Goal: Task Accomplishment & Management: Use online tool/utility

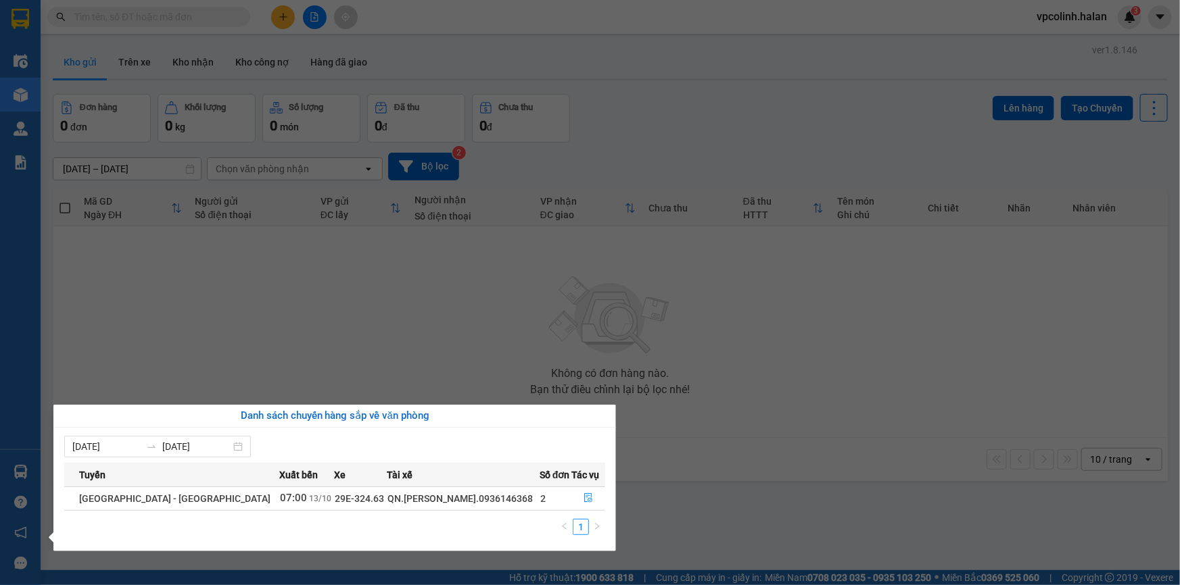
click at [238, 376] on section "Kết quả tìm kiếm ( 0 ) Bộ lọc No Data vpcolinh.halan 3 Điều hành xe Kho hàng mớ…" at bounding box center [590, 292] width 1180 height 585
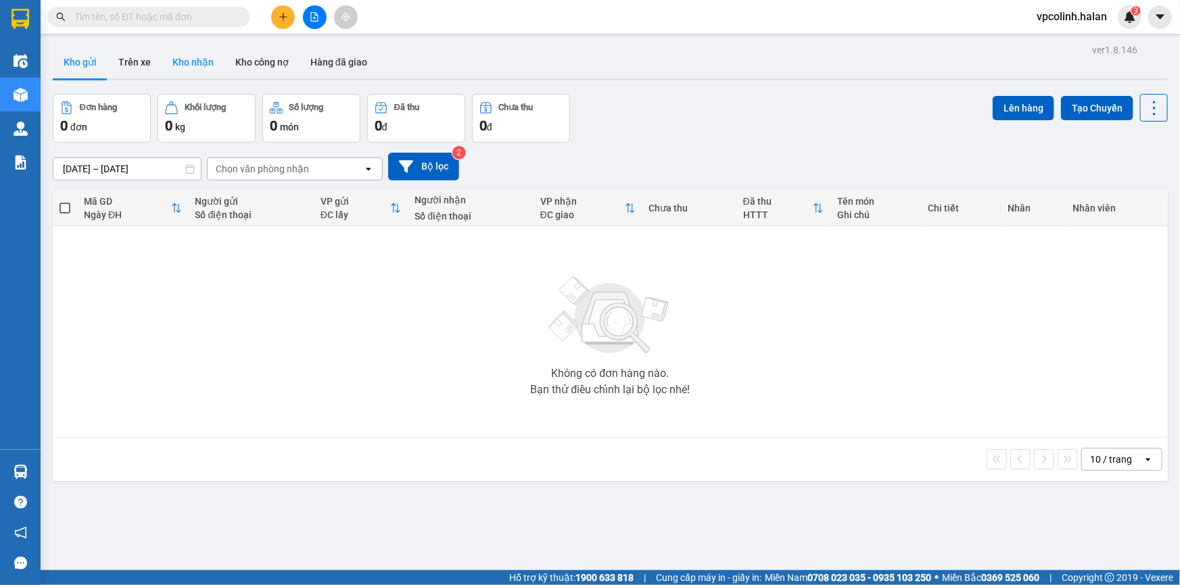
click at [163, 50] on button "Kho nhận" at bounding box center [193, 62] width 63 height 32
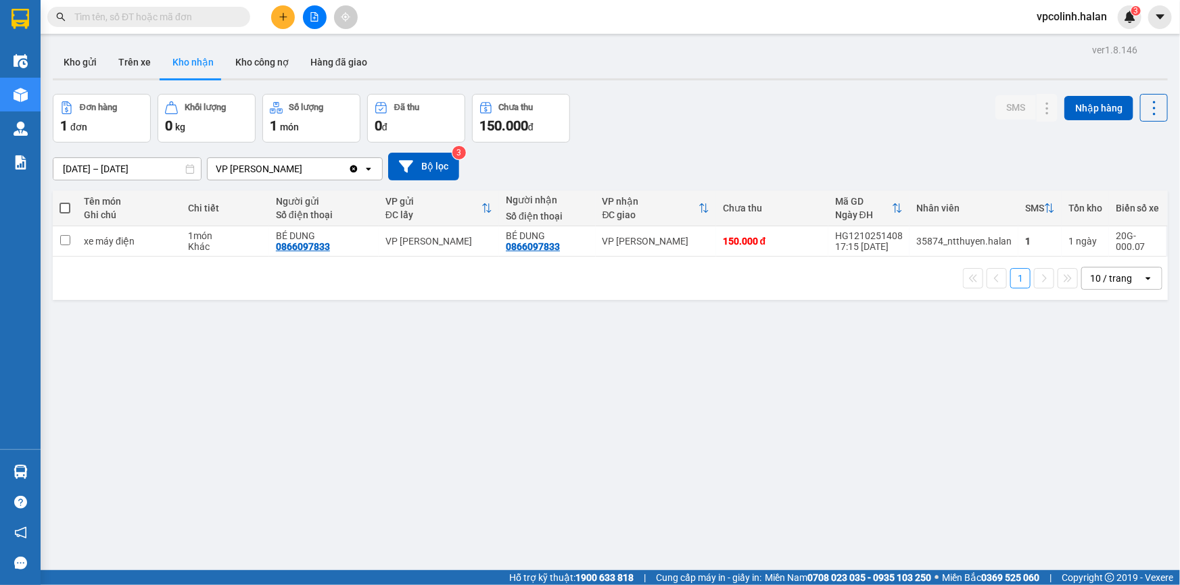
drag, startPoint x: 70, startPoint y: 66, endPoint x: 149, endPoint y: 93, distance: 83.0
click at [149, 93] on div "ver 1.8.146 Kho gửi Trên xe Kho nhận Kho công nợ Hàng đã giao Đơn hàng 1 đơn Kh…" at bounding box center [610, 333] width 1126 height 585
click at [81, 61] on button "Kho gửi" at bounding box center [80, 62] width 55 height 32
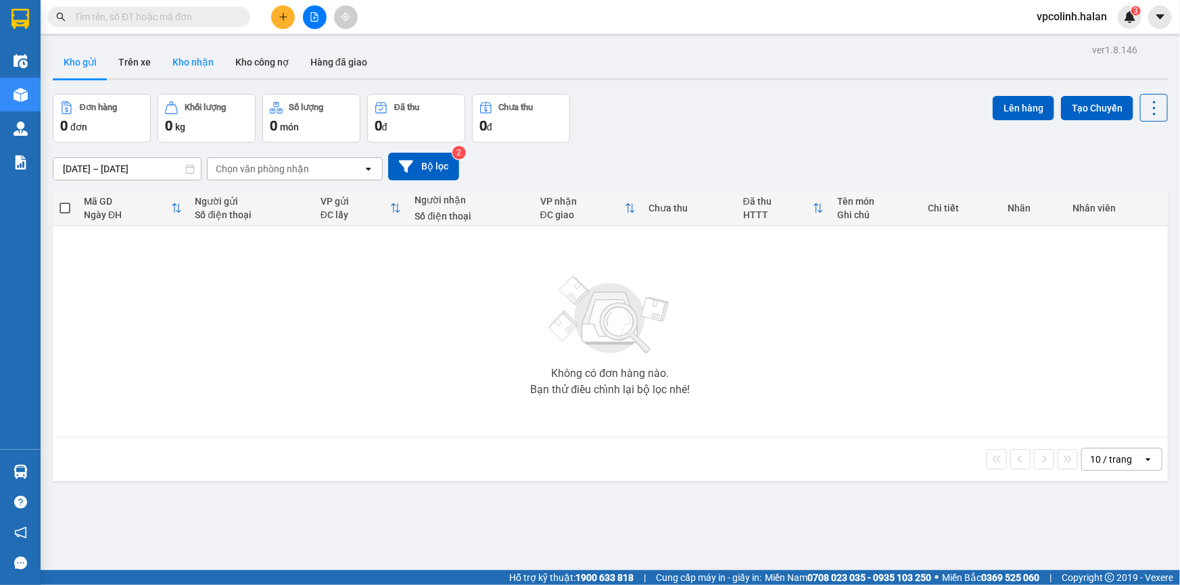
drag, startPoint x: 168, startPoint y: 68, endPoint x: 177, endPoint y: 74, distance: 10.7
click at [169, 68] on button "Kho nhận" at bounding box center [193, 62] width 63 height 32
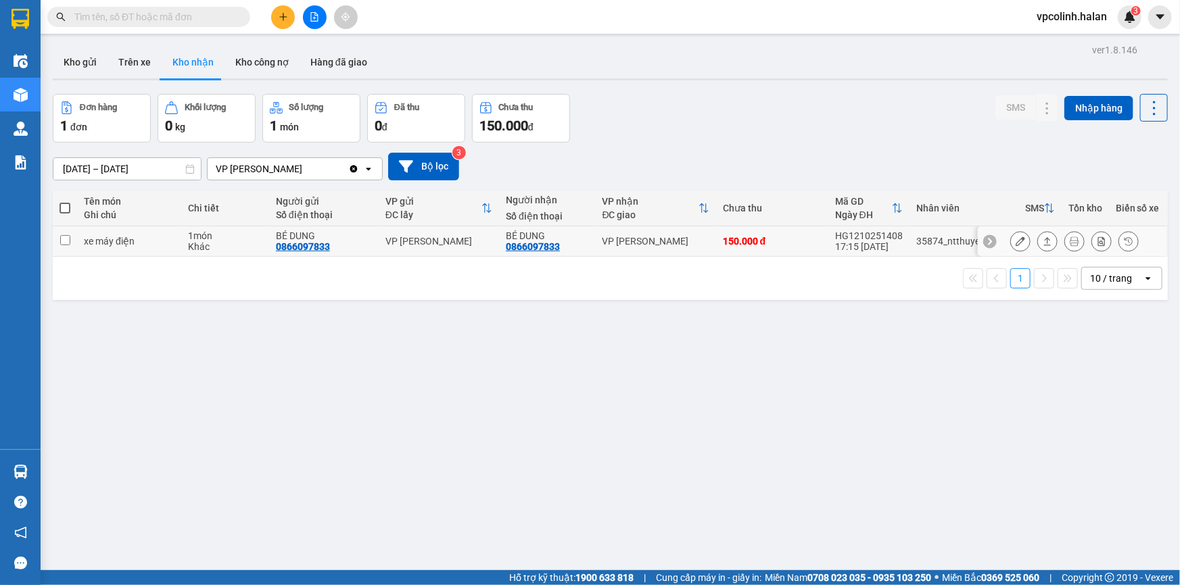
click at [1042, 243] on icon at bounding box center [1046, 241] width 9 height 9
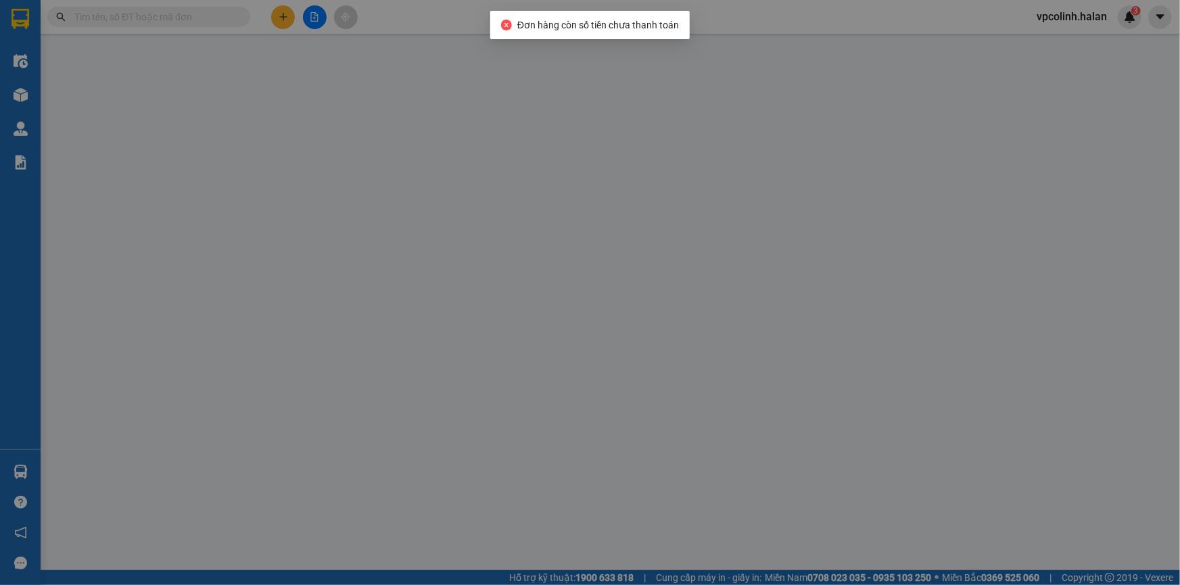
type input "0866097833"
type input "BÉ DUNG"
type input "0866097833"
type input "BÉ DUNG"
type input "0"
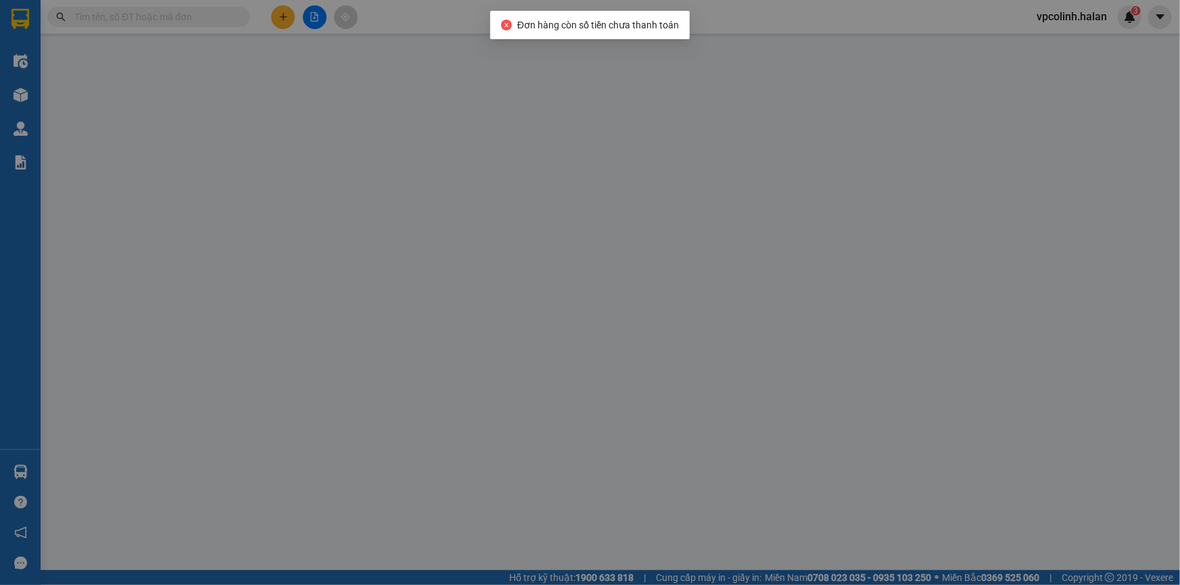
type input "150.000"
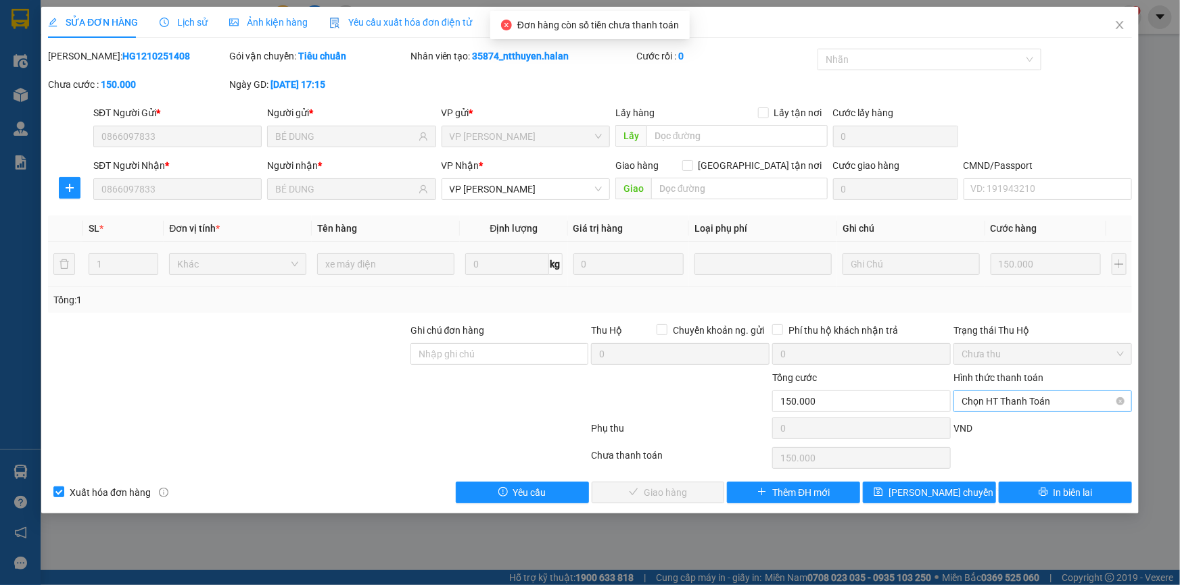
click at [1001, 398] on span "Chọn HT Thanh Toán" at bounding box center [1042, 401] width 162 height 20
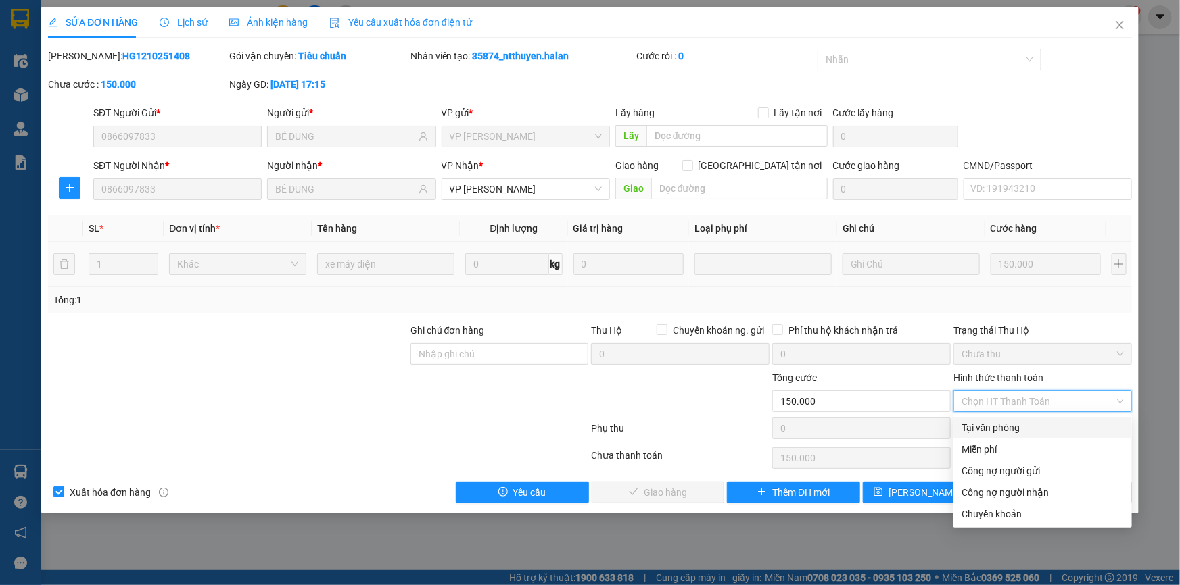
click at [964, 432] on div "Tại văn phòng" at bounding box center [1042, 428] width 162 height 15
type input "0"
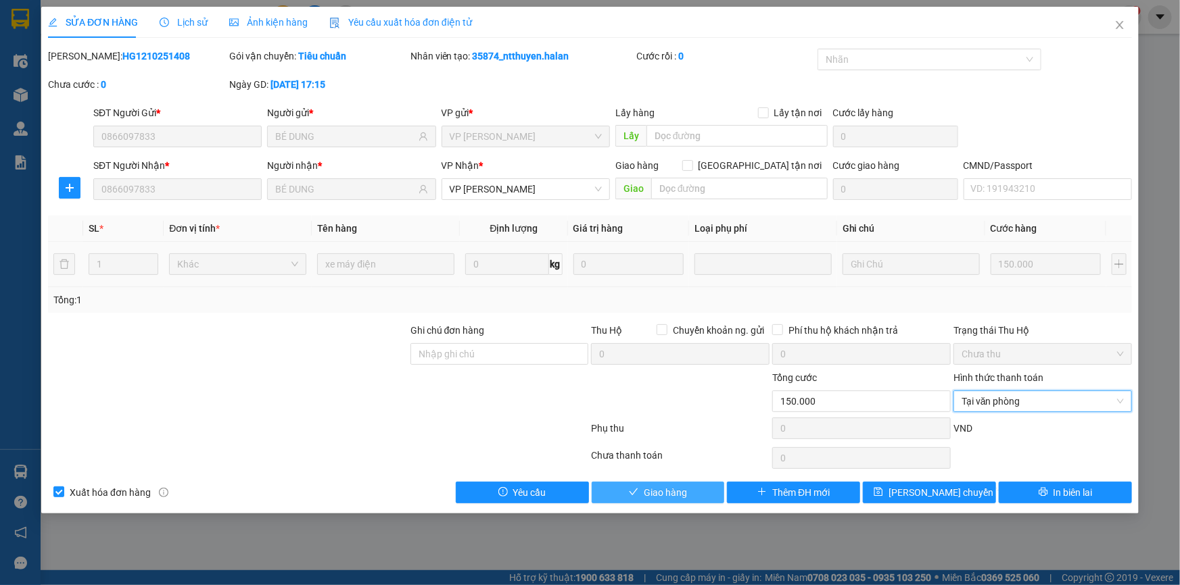
click at [624, 493] on button "Giao hàng" at bounding box center [658, 493] width 133 height 22
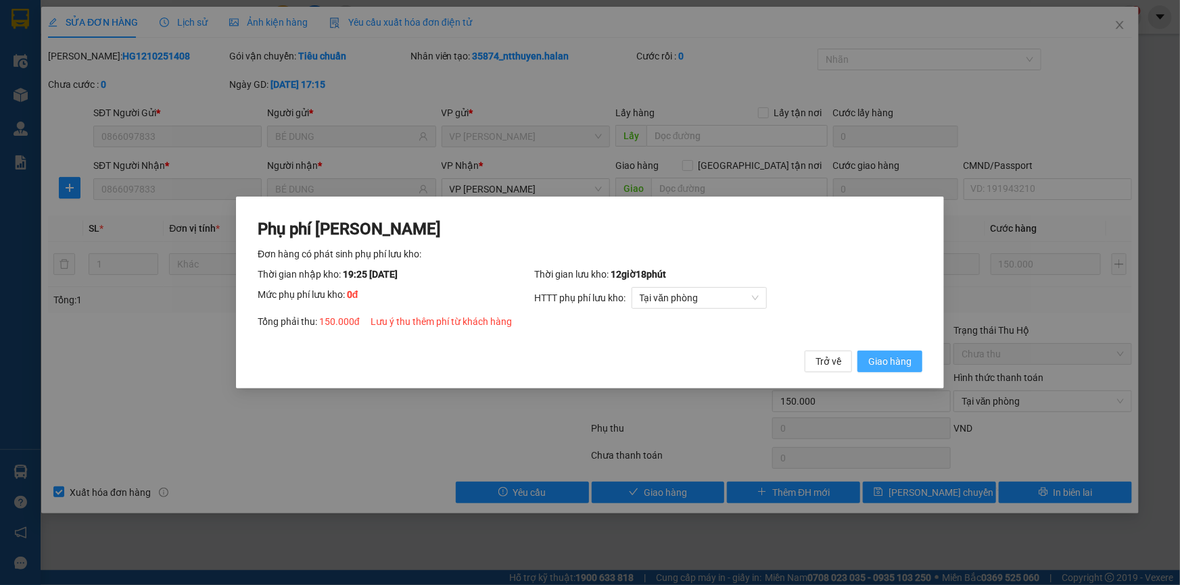
click at [867, 360] on button "Giao hàng" at bounding box center [889, 362] width 65 height 22
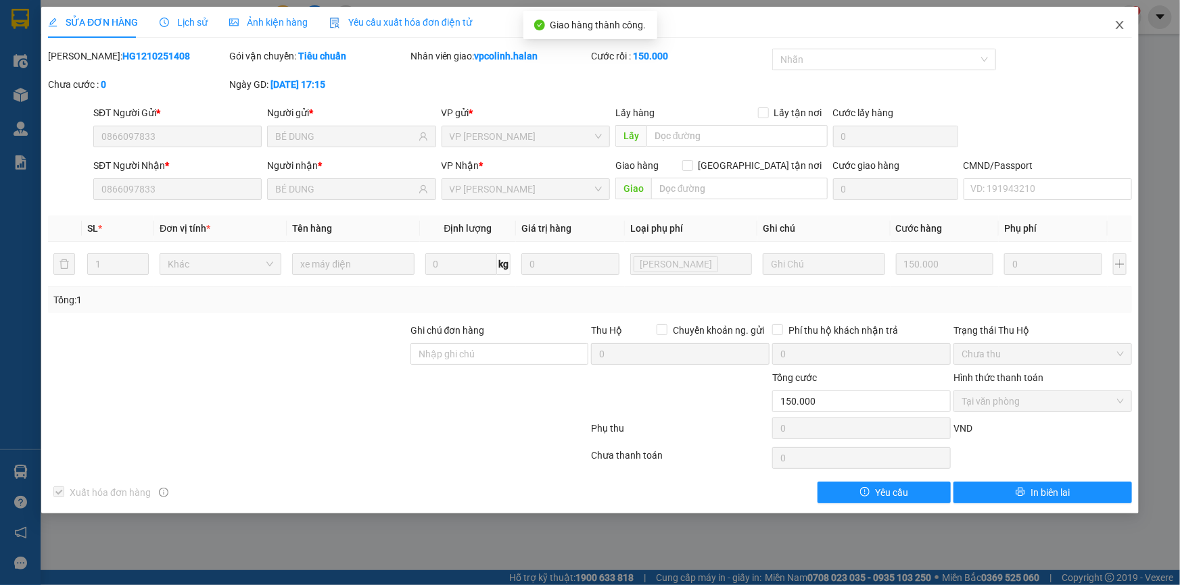
click at [1118, 37] on span "Close" at bounding box center [1120, 26] width 38 height 38
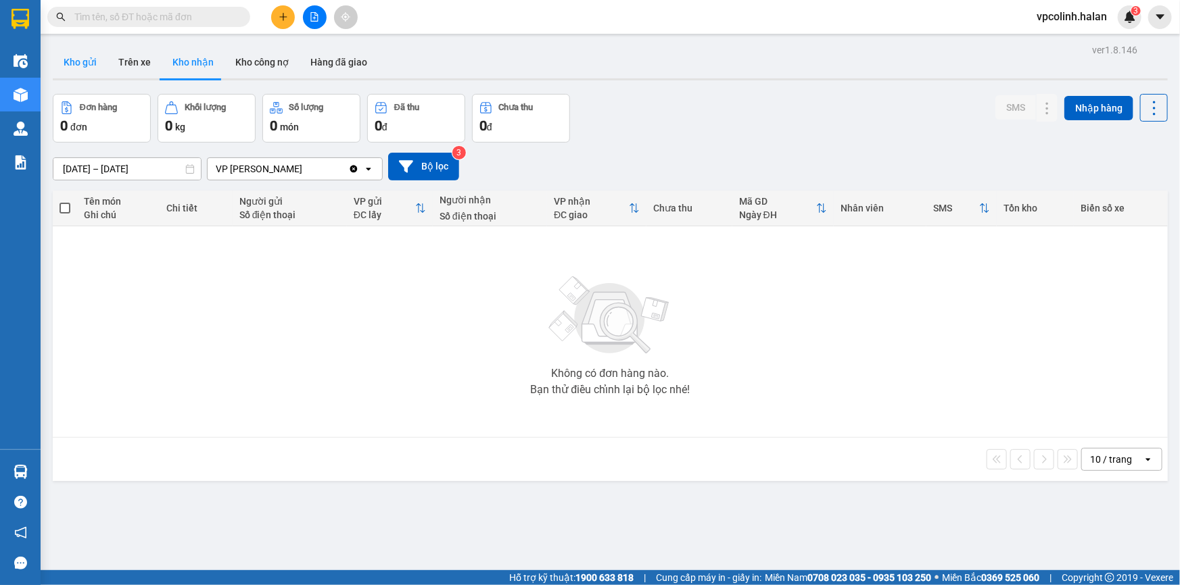
click at [96, 69] on button "Kho gửi" at bounding box center [80, 62] width 55 height 32
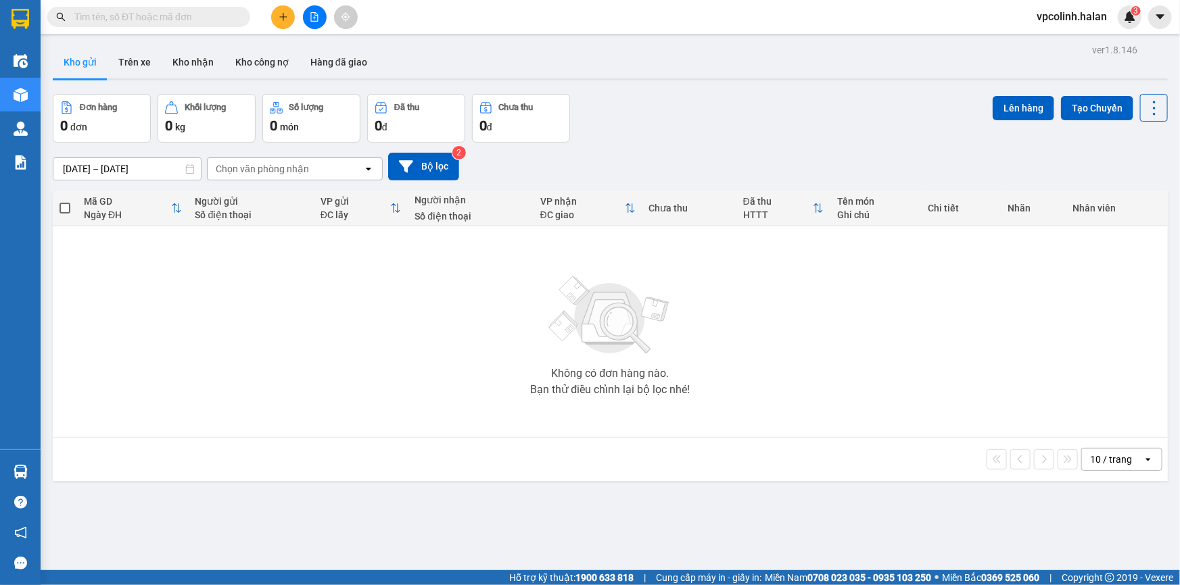
drag, startPoint x: 143, startPoint y: 1, endPoint x: 314, endPoint y: 409, distance: 442.1
click at [314, 409] on div "Không có đơn hàng nào. Bạn thử điều chỉnh lại bộ lọc nhé!" at bounding box center [609, 332] width 1101 height 203
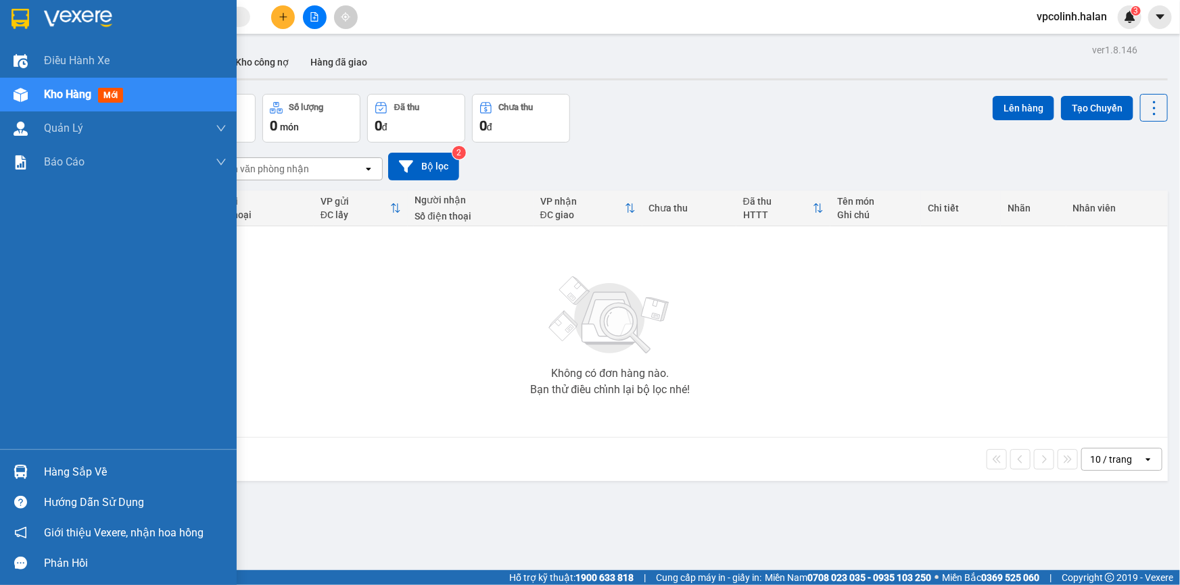
click at [54, 473] on div "Hàng sắp về" at bounding box center [135, 472] width 183 height 20
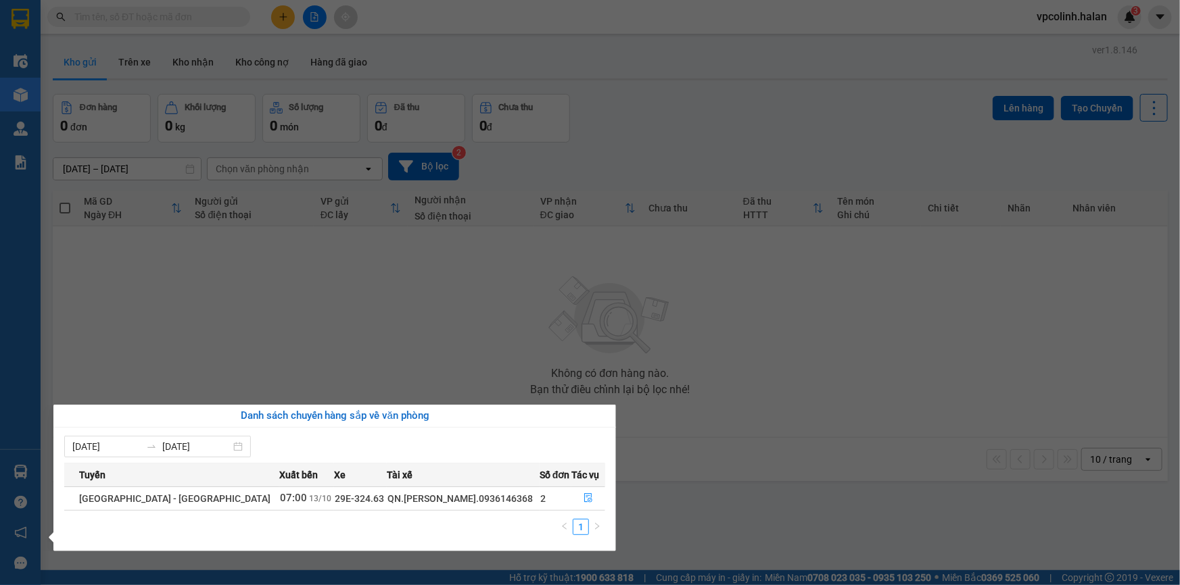
click at [112, 312] on section "Kết quả tìm kiếm ( 0 ) Bộ lọc No Data vpcolinh.halan 3 Điều hành xe Kho hàng mớ…" at bounding box center [590, 292] width 1180 height 585
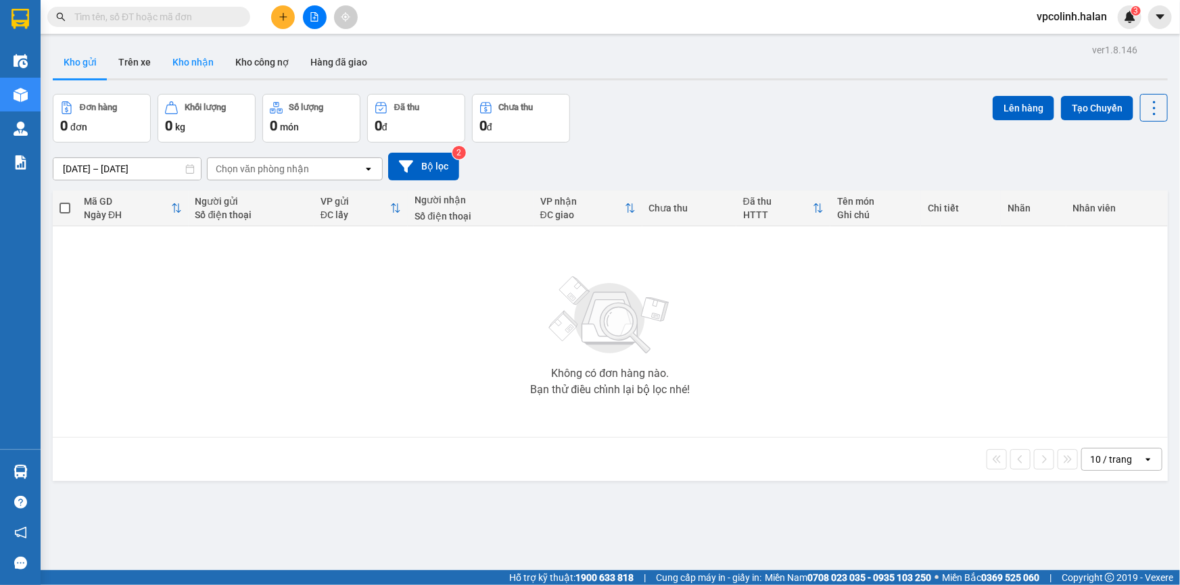
click at [171, 57] on button "Kho nhận" at bounding box center [193, 62] width 63 height 32
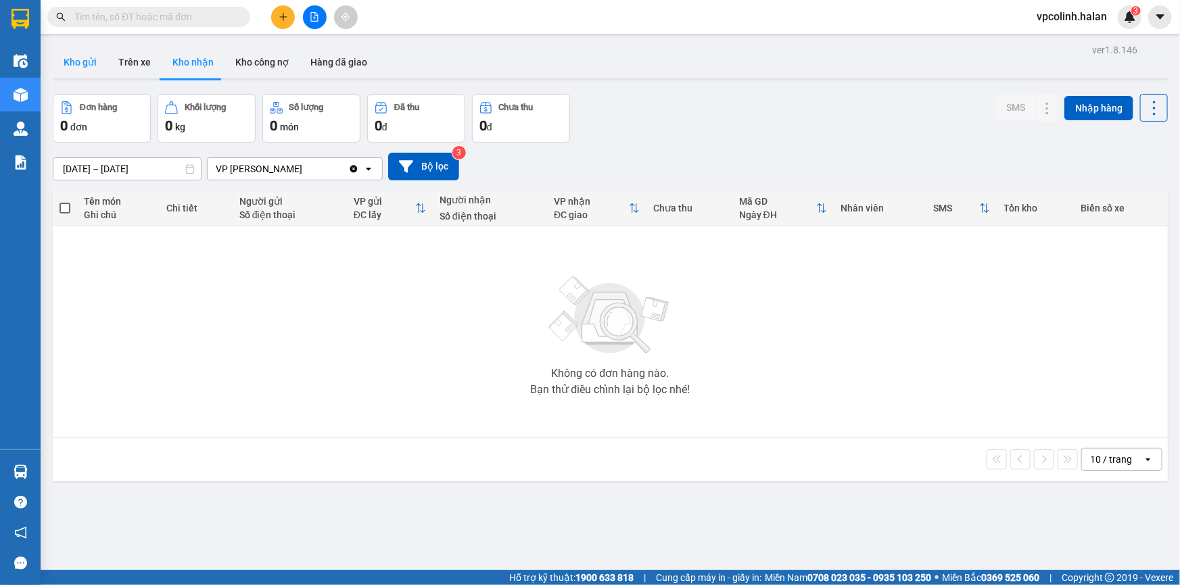
click at [72, 61] on button "Kho gửi" at bounding box center [80, 62] width 55 height 32
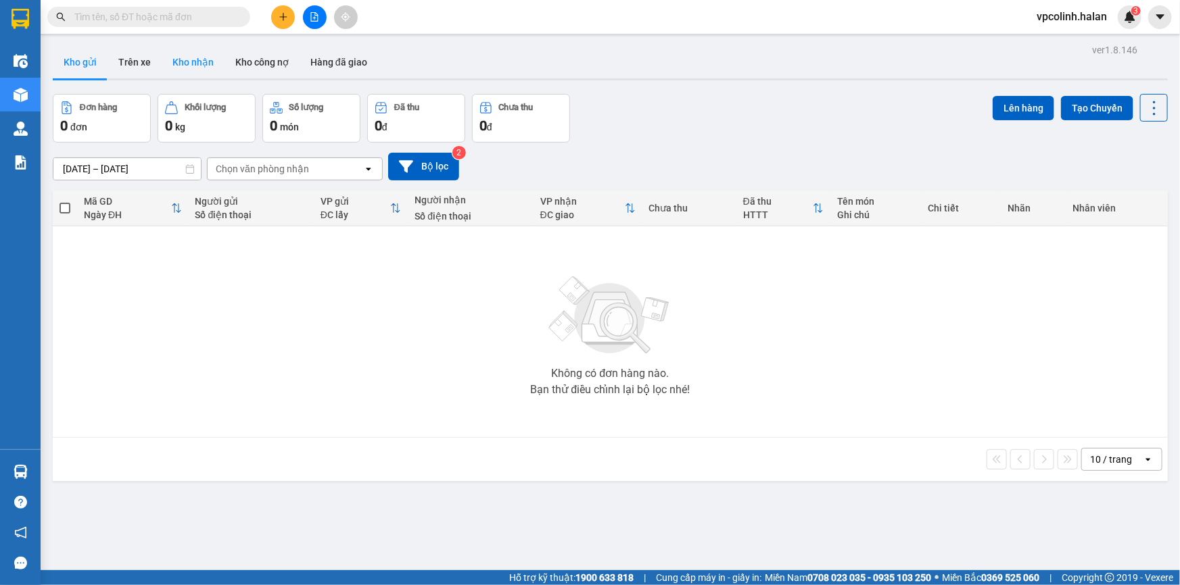
click at [203, 73] on button "Kho nhận" at bounding box center [193, 62] width 63 height 32
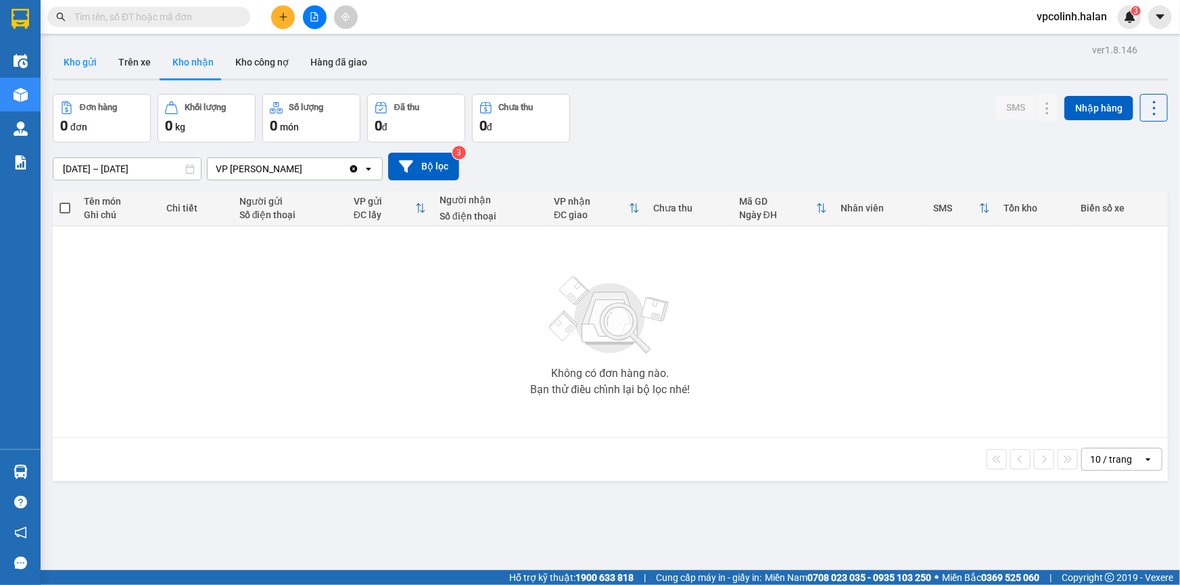
click at [87, 70] on button "Kho gửi" at bounding box center [80, 62] width 55 height 32
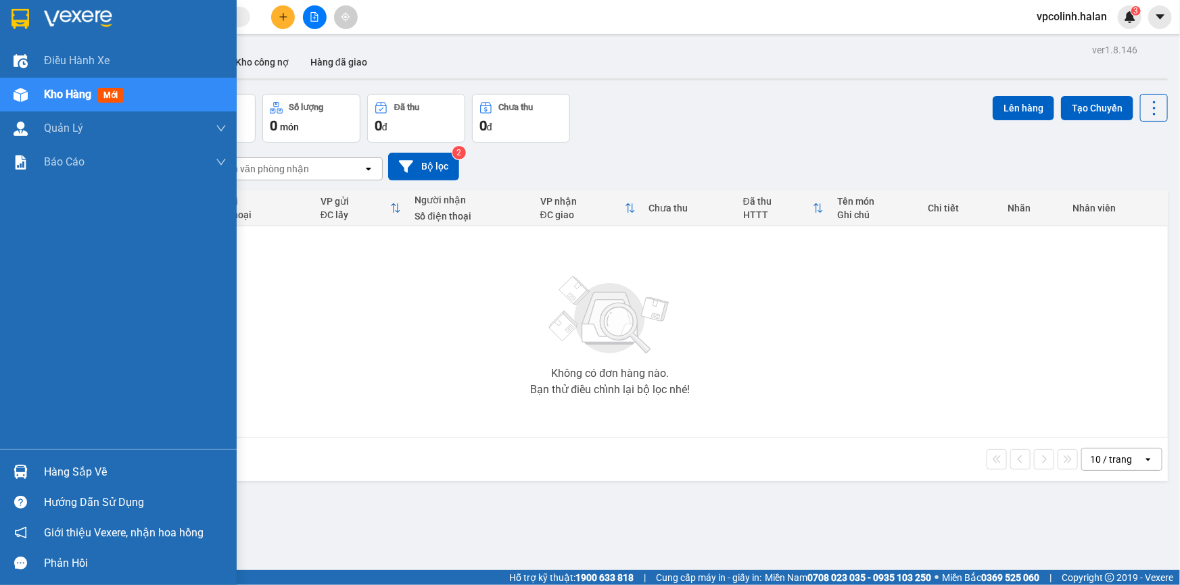
click at [14, 469] on img at bounding box center [21, 472] width 14 height 14
